Goal: Information Seeking & Learning: Learn about a topic

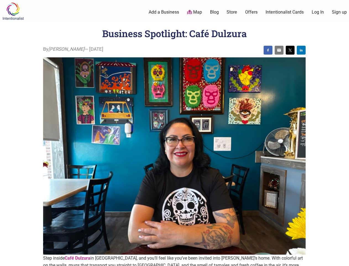
click at [175, 133] on img at bounding box center [174, 155] width 263 height 197
click at [268, 50] on img at bounding box center [268, 50] width 4 height 4
click at [279, 50] on img at bounding box center [279, 50] width 4 height 4
click at [291, 50] on img at bounding box center [290, 50] width 4 height 4
click at [302, 50] on img at bounding box center [301, 50] width 4 height 4
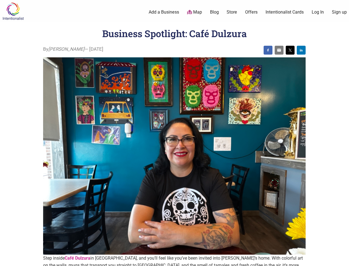
click at [343, 259] on icon at bounding box center [343, 258] width 6 height 7
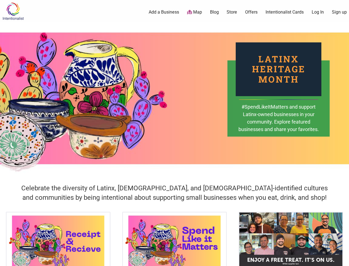
click at [175, 133] on div "Latinx Heritage Month #SpendLikeItMatters and support Latinx-owned businesses i…" at bounding box center [174, 98] width 349 height 152
click at [343, 259] on icon at bounding box center [343, 258] width 6 height 7
